Goal: Transaction & Acquisition: Book appointment/travel/reservation

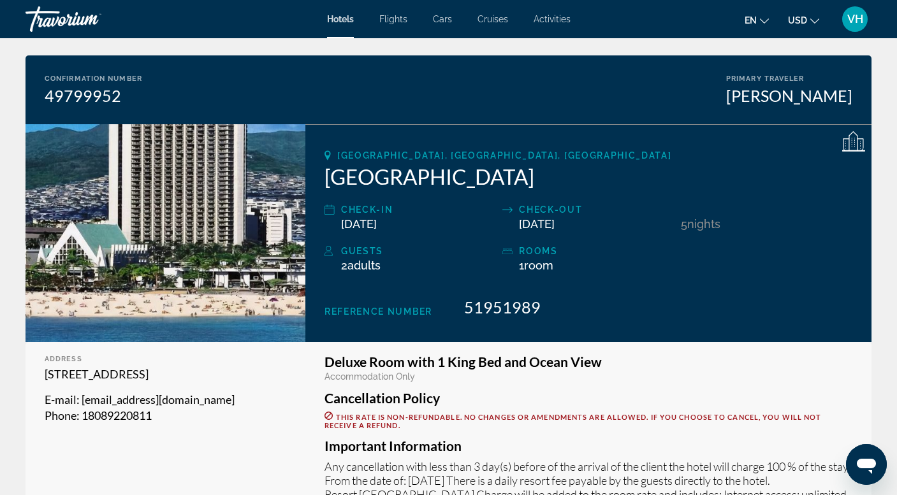
click at [560, 17] on span "Activities" at bounding box center [552, 19] width 37 height 10
